Goal: Check status

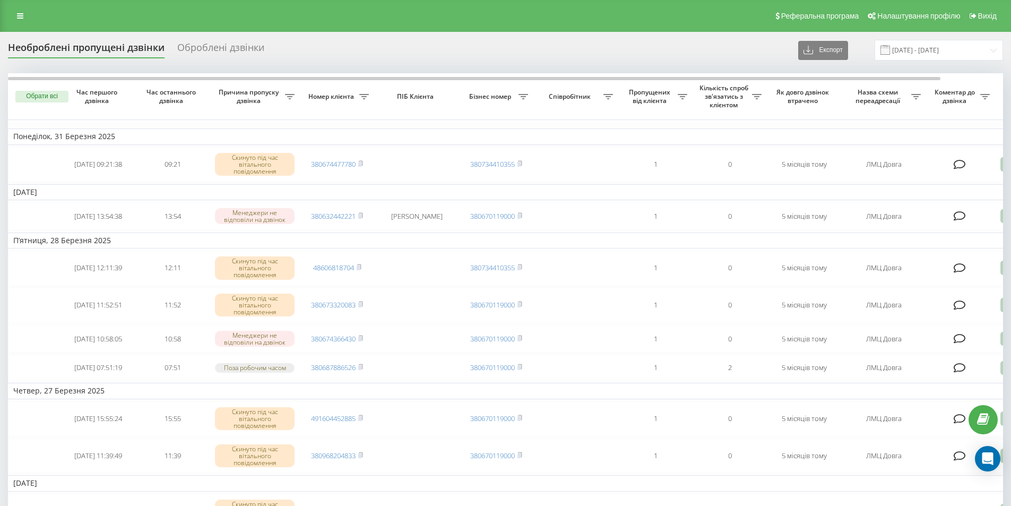
click at [227, 47] on div "Оброблені дзвінки" at bounding box center [220, 50] width 87 height 16
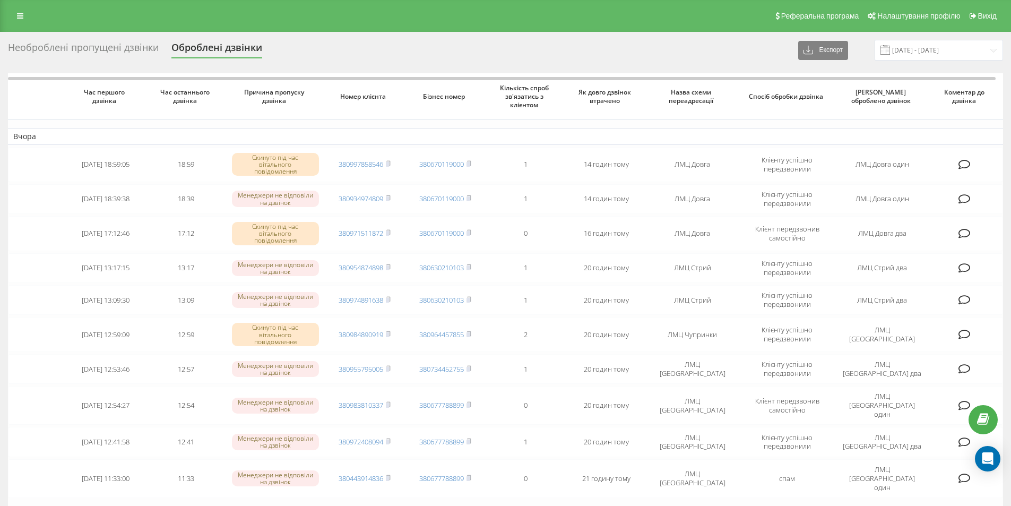
click at [146, 47] on div "Необроблені пропущені дзвінки" at bounding box center [83, 50] width 151 height 16
